Goal: Register for event/course

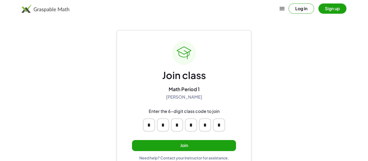
scroll to position [10, 0]
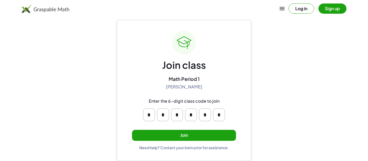
click at [179, 136] on button "Join" at bounding box center [184, 135] width 104 height 11
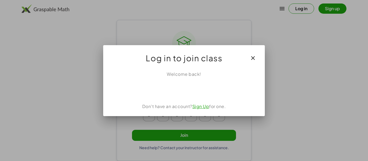
scroll to position [0, 0]
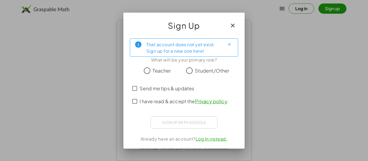
click at [196, 123] on div "Sign up with Google Sign in with Google Sign in with Google. Opens in new tab" at bounding box center [183, 123] width 67 height 12
click at [232, 25] on icon "button" at bounding box center [232, 25] width 6 height 6
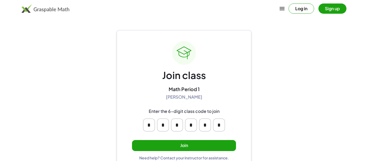
scroll to position [10, 0]
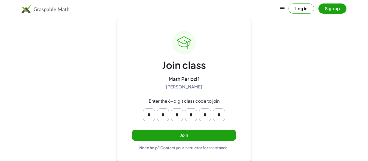
click at [166, 131] on button "Join" at bounding box center [184, 135] width 104 height 11
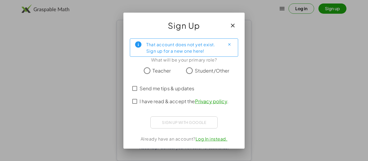
click at [197, 71] on span "Student/Other" at bounding box center [212, 70] width 35 height 7
click at [151, 92] on span "Send me tips & updates" at bounding box center [166, 88] width 55 height 7
click at [154, 102] on span "I have read & accept the Privacy policy ." at bounding box center [183, 101] width 89 height 7
